Goal: Find specific page/section: Find specific page/section

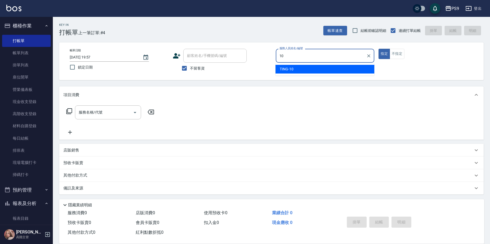
type input "TING-10"
type button "true"
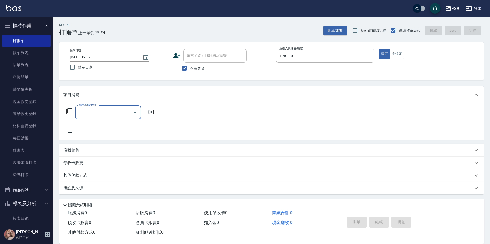
type input "1"
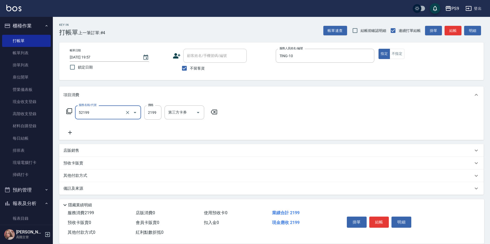
type input "燙髮(52199)"
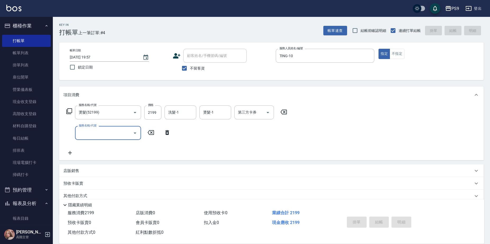
type input "[DATE] 20:57"
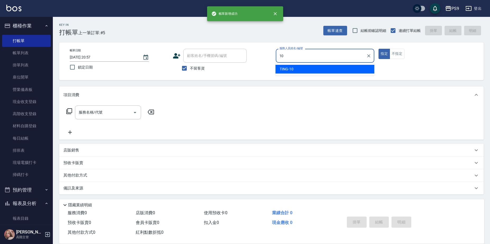
type input "TING-10"
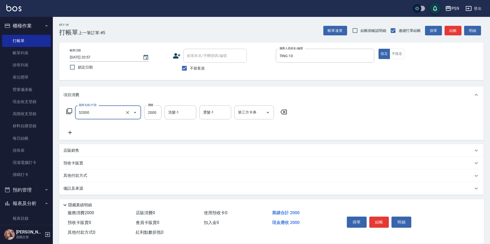
type input "燙髮2000(52000)"
type input "1999"
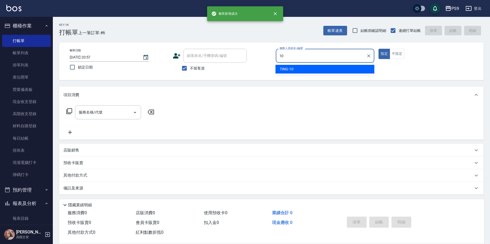
type input "TING-10"
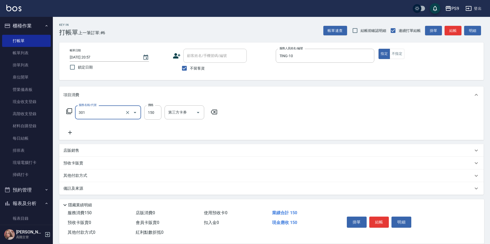
type input "剪-150(301)"
type input "350"
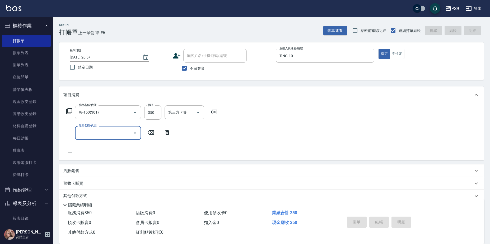
type input "[DATE] 20:58"
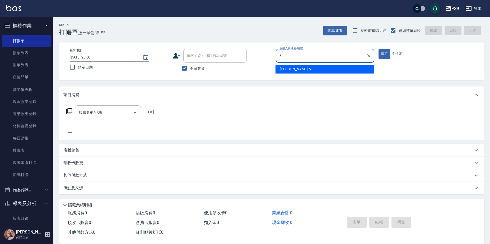
type input "[PERSON_NAME]-5"
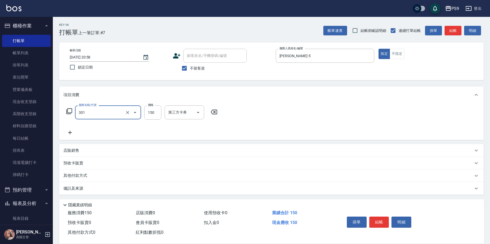
type input "剪-150(301)"
type input "500"
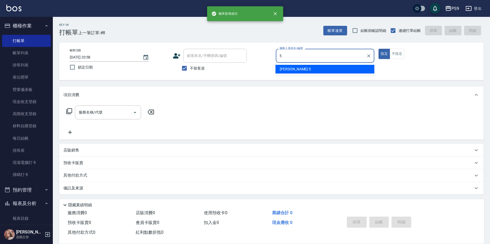
type input "[PERSON_NAME]-5"
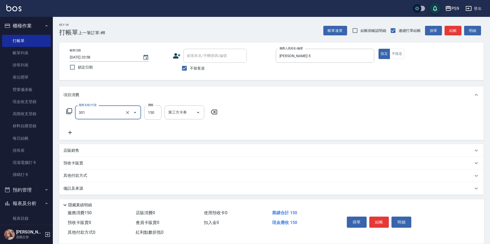
type input "剪-150(301)"
click at [153, 111] on input "150" at bounding box center [152, 113] width 17 height 14
type input "500"
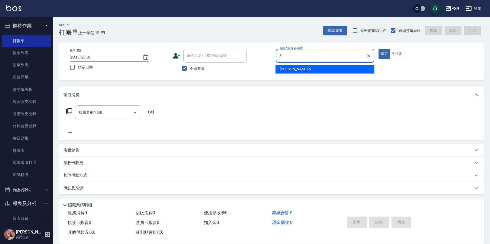
type input "[PERSON_NAME]-5"
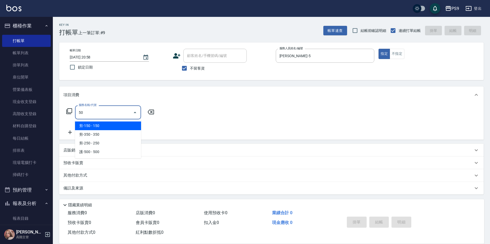
type input "5"
type input "3"
type input "洗髮(101)"
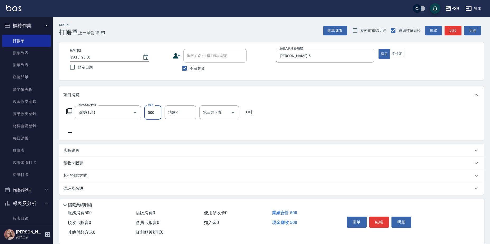
type input "500"
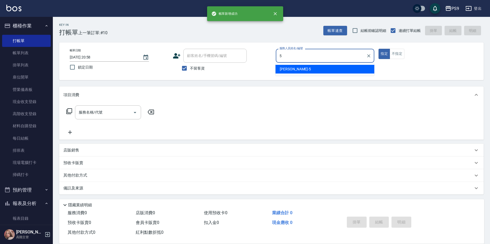
type input "[PERSON_NAME]-5"
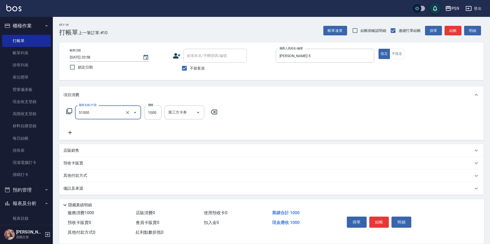
type input "燙髮1000(51000)"
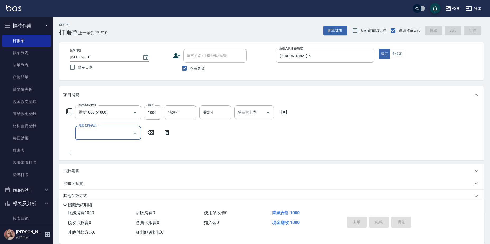
type input "[DATE] 20:59"
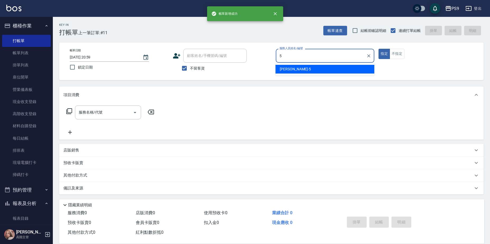
type input "[PERSON_NAME]-5"
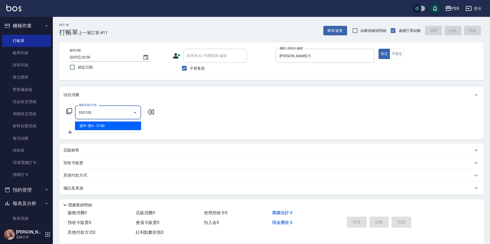
type input "過年-燙A(953100)"
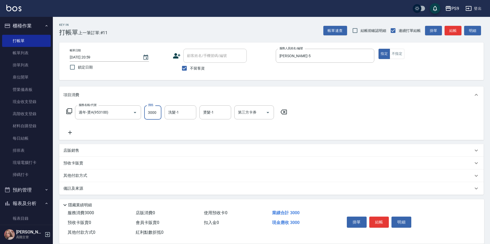
type input "3000"
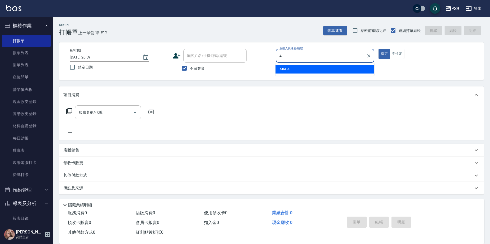
type input "MIA-4"
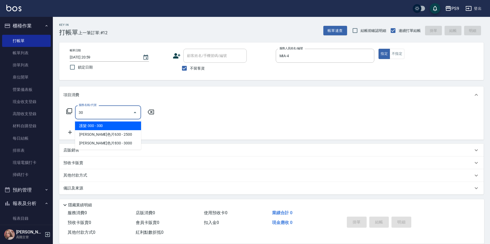
type input "3"
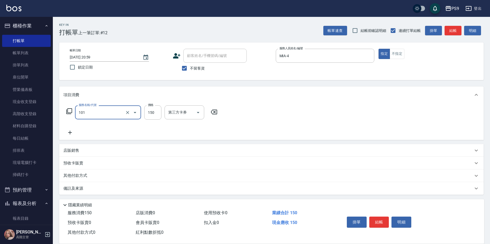
type input "洗髮(101)"
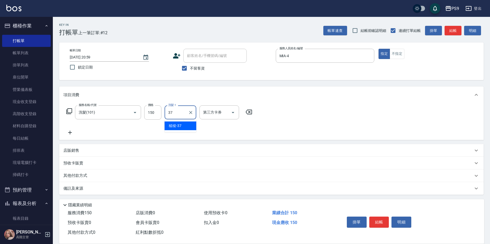
type input "稜稜-37"
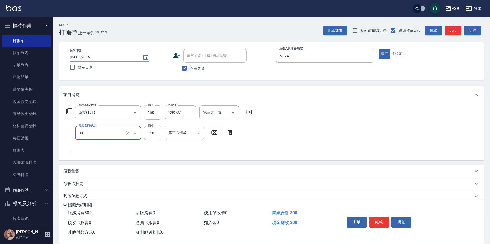
type input "剪-150(301)"
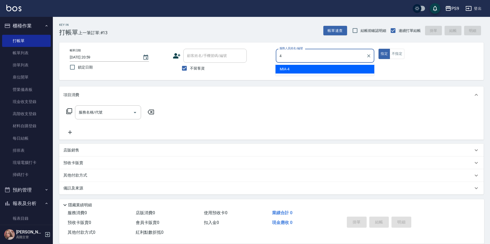
type input "MIA-4"
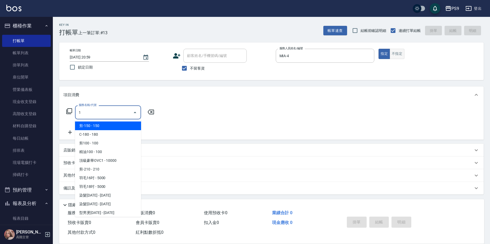
type input "1"
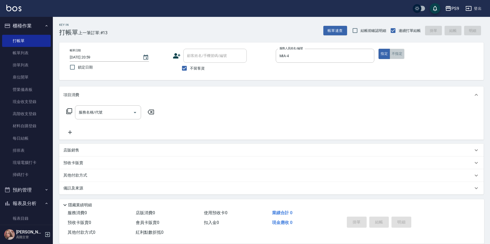
click at [400, 51] on button "不指定" at bounding box center [396, 54] width 15 height 10
type button "false"
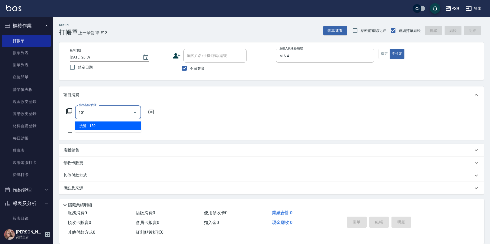
type input "洗髮(101)"
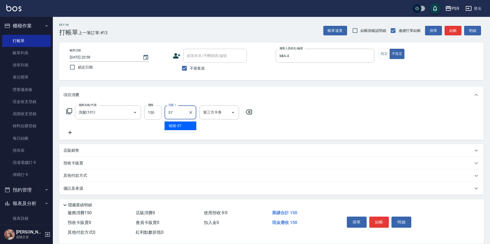
type input "稜稜-37"
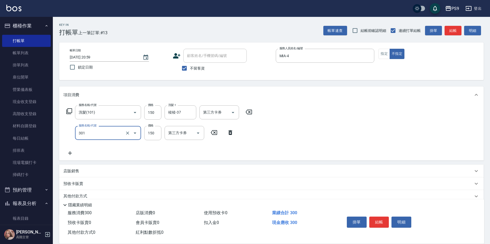
type input "剪-150(301)"
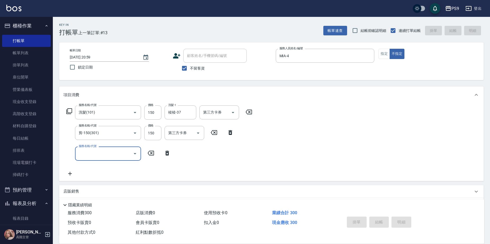
type input "[DATE] 21:00"
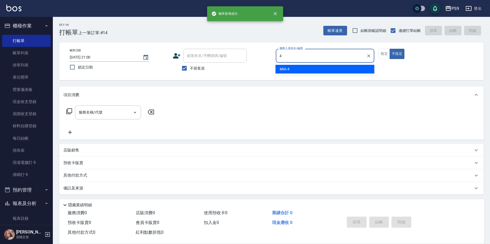
type input "MIA-4"
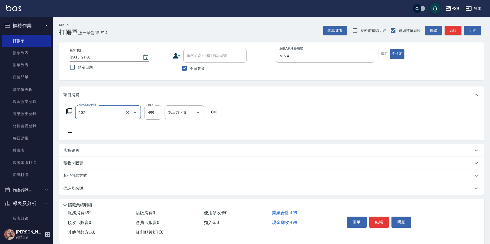
type input "[PERSON_NAME](107)"
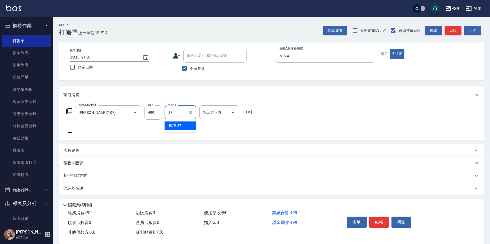
type input "稜稜-37"
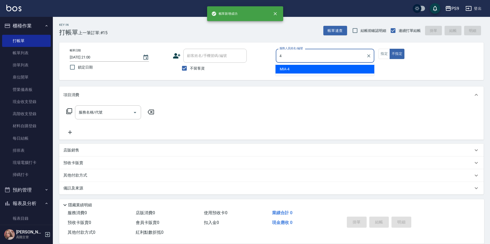
type input "MIA-4"
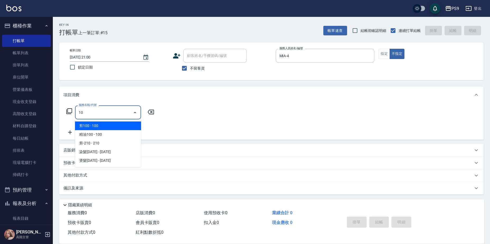
type input "1"
type input "剪-150(301)"
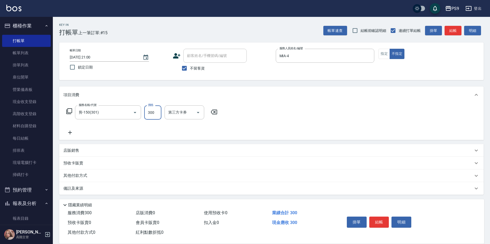
type input "300"
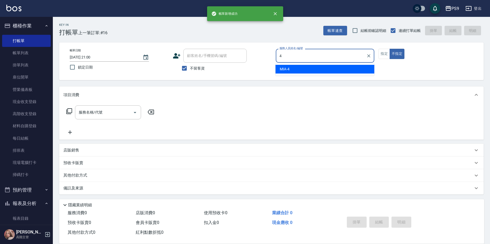
type input "MIA-4"
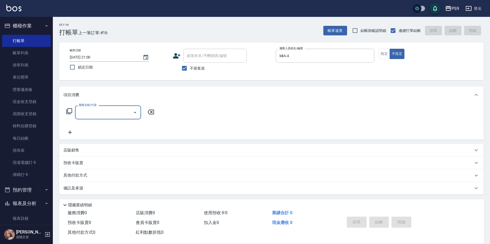
type input "3"
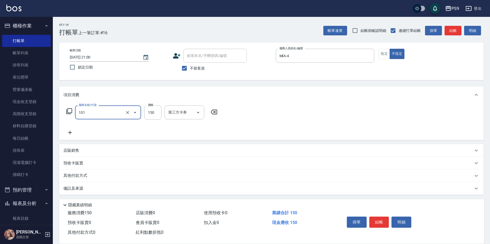
type input "洗髮(101)"
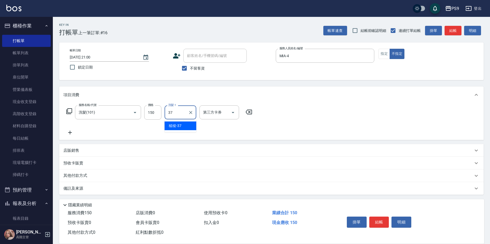
type input "稜稜-37"
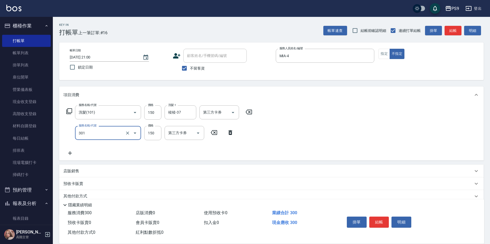
type input "剪-150(301)"
type input "200"
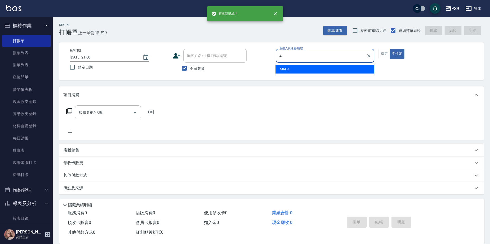
type input "MIA-4"
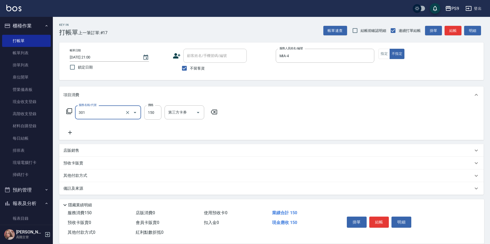
type input "剪-150(301)"
type input "300"
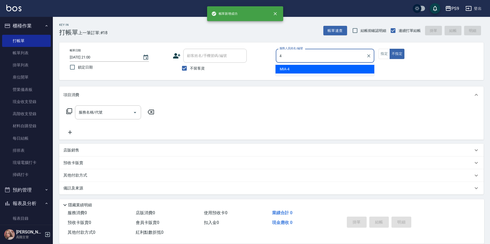
type input "MIA-4"
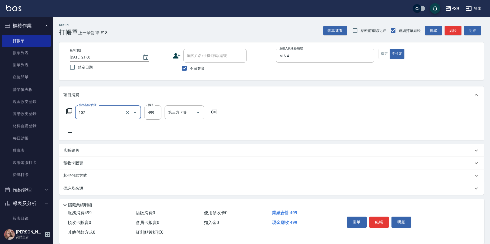
type input "[PERSON_NAME](107)"
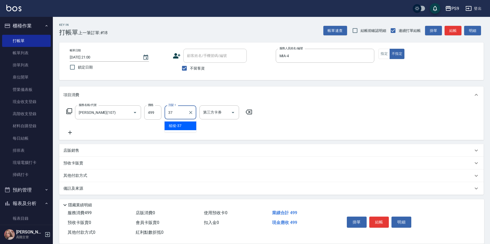
type input "稜稜-37"
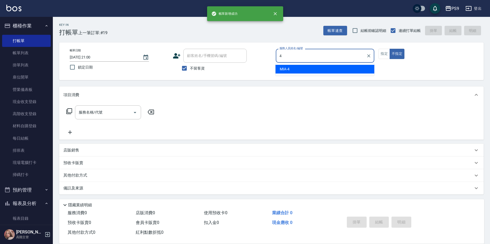
type input "MIA-4"
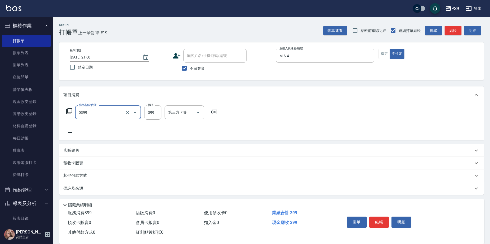
type input "海鹽洗護399(0399)"
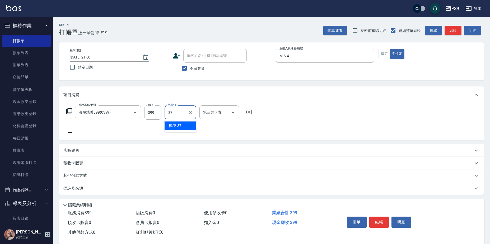
type input "稜稜-37"
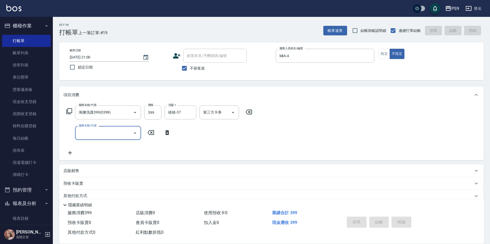
type input "[DATE] 21:01"
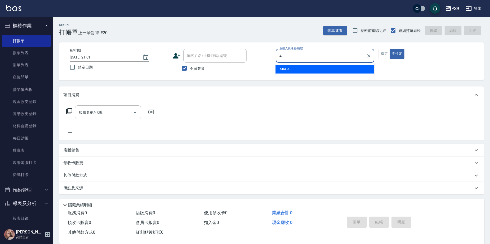
type input "MIA-4"
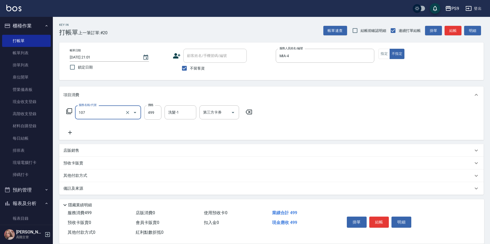
type input "[PERSON_NAME](107)"
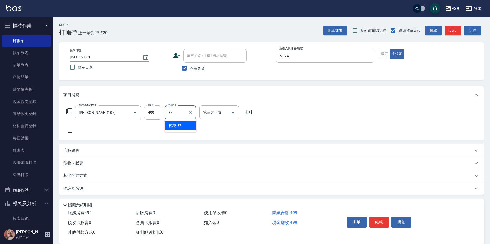
type input "稜稜-37"
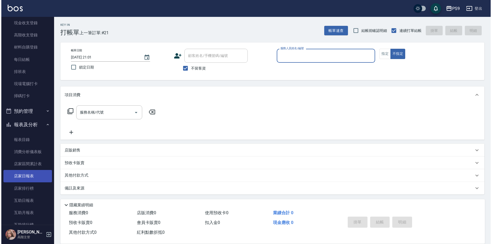
scroll to position [79, 0]
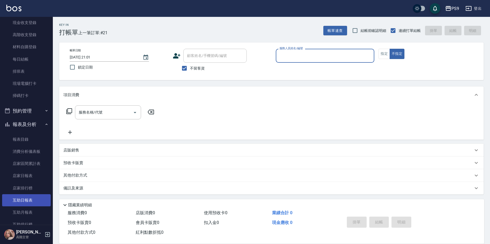
click at [29, 202] on link "互助日報表" at bounding box center [26, 201] width 49 height 12
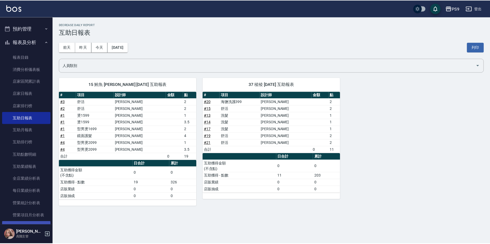
scroll to position [185, 0]
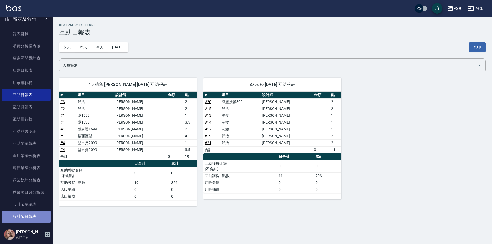
click at [33, 216] on link "設計師日報表" at bounding box center [26, 217] width 49 height 12
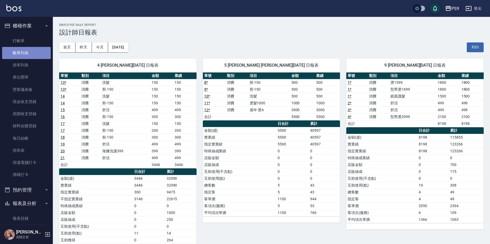
click at [34, 54] on link "帳單列表" at bounding box center [26, 53] width 49 height 12
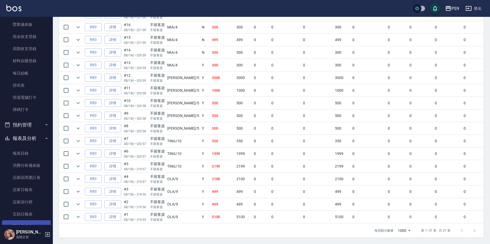
scroll to position [106, 0]
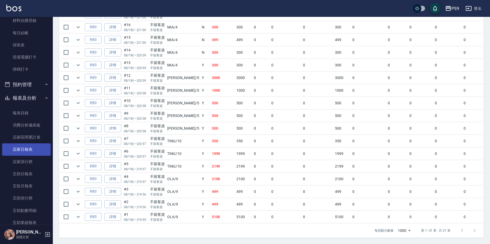
click at [23, 153] on link "店家日報表" at bounding box center [26, 150] width 49 height 12
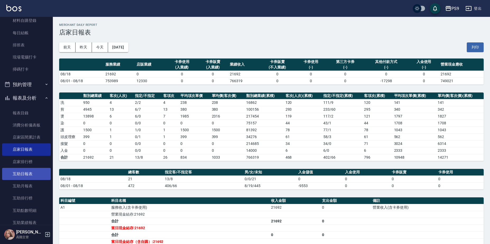
scroll to position [211, 0]
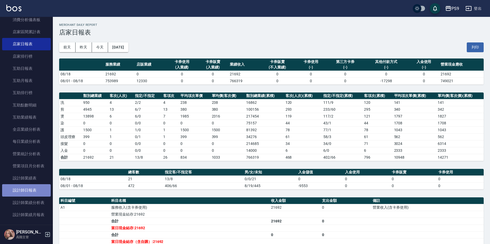
click at [27, 189] on link "設計師日報表" at bounding box center [26, 191] width 49 height 12
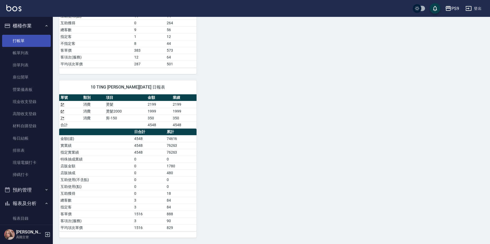
click at [27, 39] on link "打帳單" at bounding box center [26, 41] width 49 height 12
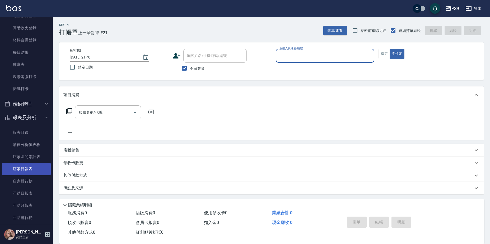
scroll to position [132, 0]
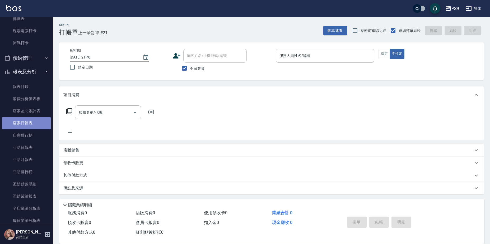
click at [37, 120] on link "店家日報表" at bounding box center [26, 123] width 49 height 12
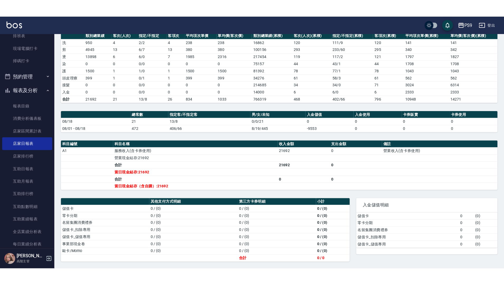
scroll to position [37, 0]
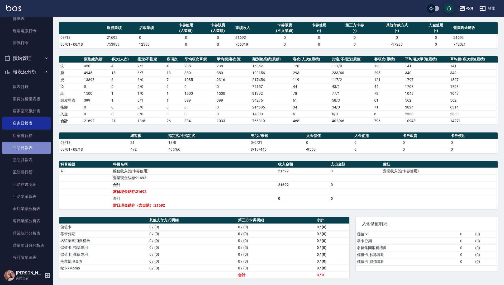
click at [29, 145] on link "互助日報表" at bounding box center [26, 148] width 49 height 12
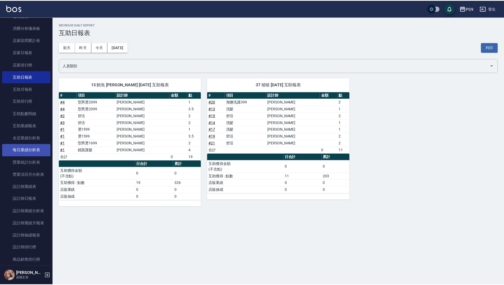
scroll to position [211, 0]
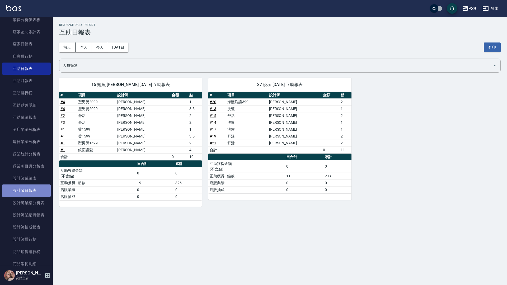
click at [29, 185] on link "設計師日報表" at bounding box center [26, 191] width 49 height 12
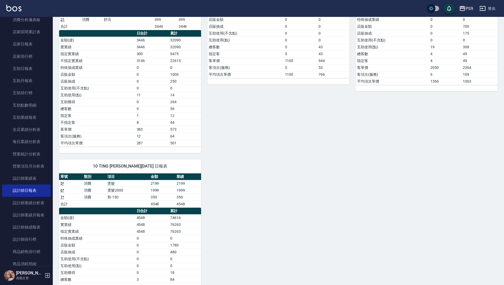
scroll to position [177, 0]
